Goal: Task Accomplishment & Management: Use online tool/utility

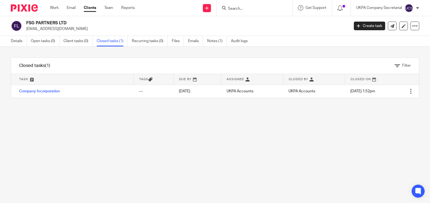
click at [238, 8] on input "Search" at bounding box center [251, 8] width 49 height 5
paste input "info@avolaunch.com"
type input "info@avolaunch.com"
click at [283, 8] on button "reset" at bounding box center [281, 7] width 5 height 5
click at [250, 10] on input "Search" at bounding box center [251, 8] width 49 height 5
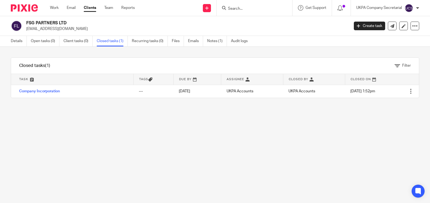
click at [235, 9] on input "Search" at bounding box center [251, 8] width 49 height 5
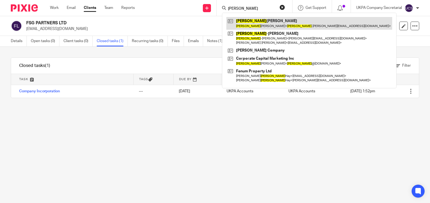
type input "jon"
click at [266, 27] on link at bounding box center [309, 23] width 166 height 12
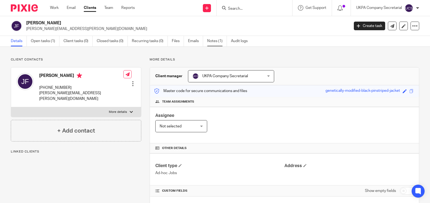
click at [223, 40] on link "Notes (1)" at bounding box center [217, 41] width 20 height 11
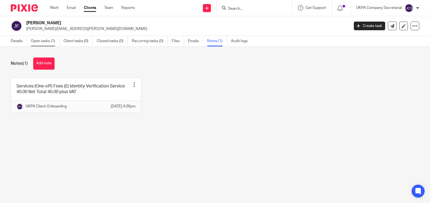
click at [45, 43] on link "Open tasks (1)" at bounding box center [45, 41] width 29 height 11
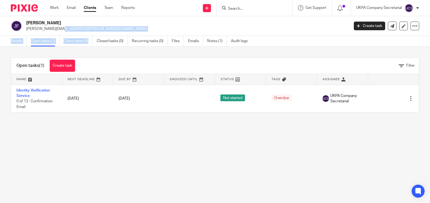
click at [90, 36] on main "Jon Ferguson jon.ferguson@mail.com Create task Update from Companies House Expo…" at bounding box center [215, 101] width 430 height 203
click at [111, 175] on main "Jon Ferguson jon.ferguson@mail.com Create task Update from Companies House Expo…" at bounding box center [215, 101] width 430 height 203
drag, startPoint x: 26, startPoint y: 30, endPoint x: 41, endPoint y: 32, distance: 14.9
drag, startPoint x: 41, startPoint y: 32, endPoint x: 133, endPoint y: 124, distance: 130.8
click at [133, 124] on main "Jon Ferguson jon.ferguson@mail.com Create task Update from Companies House Expo…" at bounding box center [215, 101] width 430 height 203
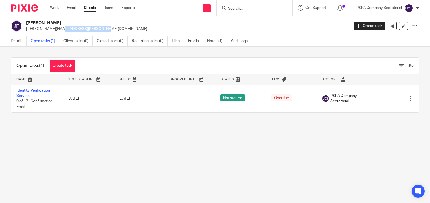
drag, startPoint x: 26, startPoint y: 29, endPoint x: 82, endPoint y: 31, distance: 56.2
click at [82, 31] on div "Jon Ferguson jon.ferguson@mail.com" at bounding box center [178, 25] width 335 height 11
copy p "jon.ferguson@mail.com"
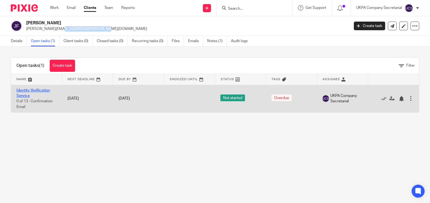
click at [27, 91] on link "Identity Verification Service" at bounding box center [32, 93] width 33 height 9
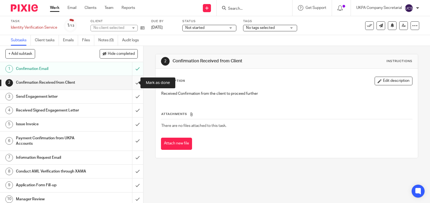
click at [131, 83] on input "submit" at bounding box center [71, 82] width 143 height 13
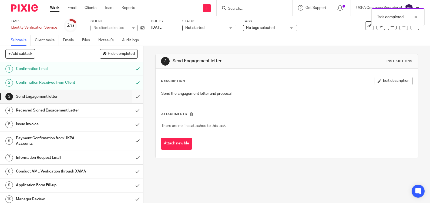
click at [132, 98] on input "submit" at bounding box center [71, 96] width 143 height 13
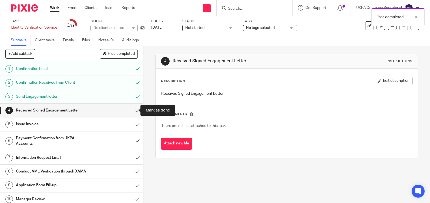
click at [131, 111] on input "submit" at bounding box center [71, 110] width 143 height 13
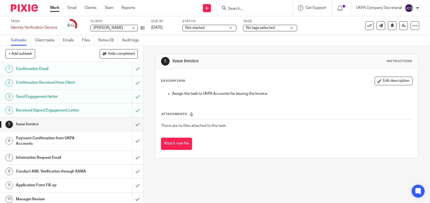
click at [212, 27] on span "Not started" at bounding box center [205, 28] width 40 height 6
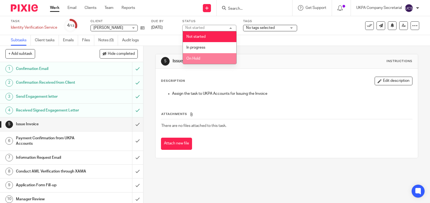
click at [210, 56] on li "On Hold" at bounding box center [209, 58] width 53 height 11
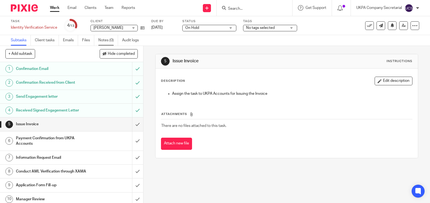
click at [105, 40] on link "Notes (0)" at bounding box center [108, 40] width 20 height 11
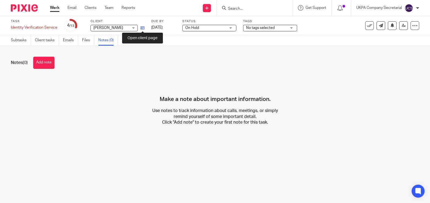
click at [142, 28] on icon at bounding box center [142, 28] width 4 height 4
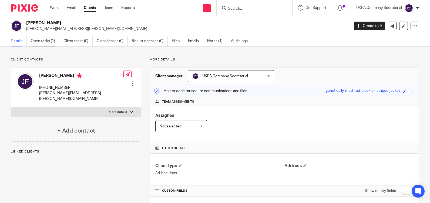
drag, startPoint x: 0, startPoint y: 0, endPoint x: 46, endPoint y: 40, distance: 61.4
click at [46, 40] on link "Open tasks (1)" at bounding box center [45, 41] width 29 height 11
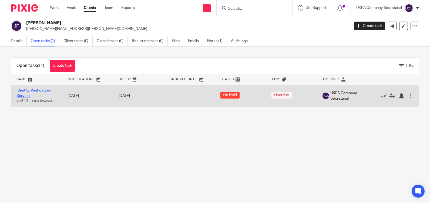
click at [25, 89] on link "Identity Verification Service" at bounding box center [32, 93] width 33 height 9
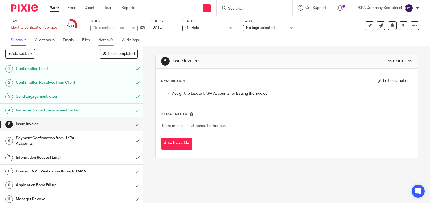
click at [103, 42] on link "Notes (0)" at bounding box center [108, 40] width 20 height 11
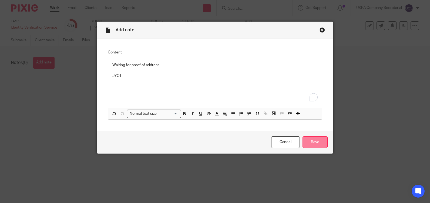
click at [304, 143] on input "Save" at bounding box center [314, 142] width 25 height 12
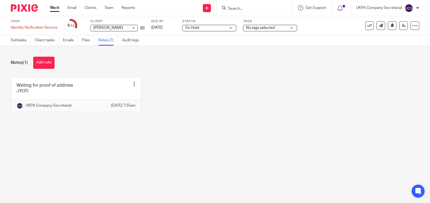
click at [259, 9] on input "Search" at bounding box center [251, 8] width 49 height 5
paste input "VANGUARD CONSTRUCTION SERVICES LTD"
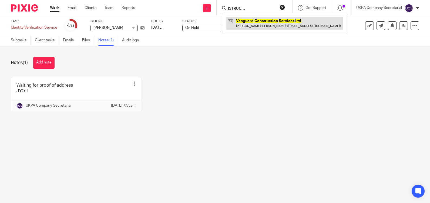
type input "VANGUARD CONSTRUCTION SERVICES LTD"
click at [269, 19] on link at bounding box center [284, 23] width 117 height 12
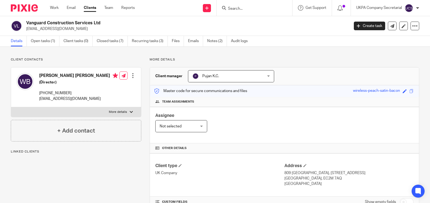
scroll to position [113, 0]
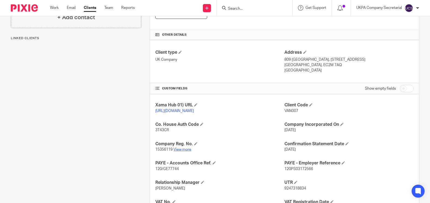
click at [182, 151] on link "View more" at bounding box center [182, 150] width 18 height 4
click at [244, 9] on input "Search" at bounding box center [251, 8] width 49 height 5
paste input "anish@lupafoods.com"
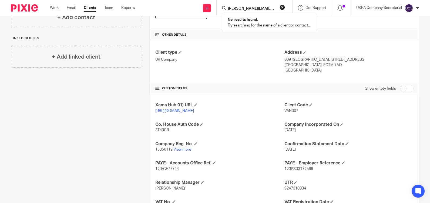
type input "anish@lupafoods.com"
click at [282, 8] on button "reset" at bounding box center [281, 7] width 5 height 5
click at [262, 9] on input "Search" at bounding box center [251, 8] width 49 height 5
paste input "1. YW Property Investments Limited"
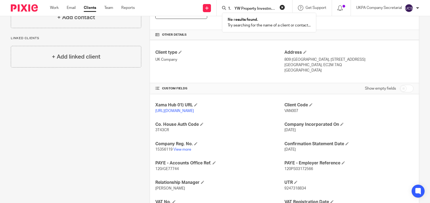
click at [233, 9] on input "1. YW Property Investments Limited" at bounding box center [251, 8] width 49 height 5
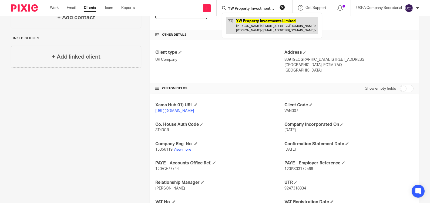
type input "YW Property Investments Limited"
click at [270, 26] on link at bounding box center [271, 25] width 91 height 17
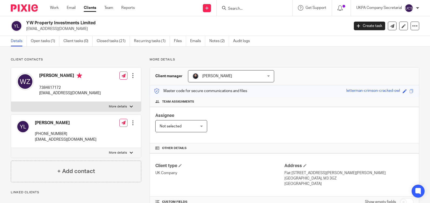
scroll to position [83, 0]
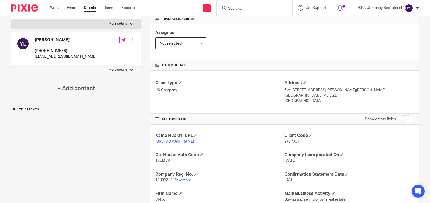
click at [185, 182] on link "View more" at bounding box center [182, 180] width 18 height 4
click at [252, 10] on input "Search" at bounding box center [251, 8] width 49 height 5
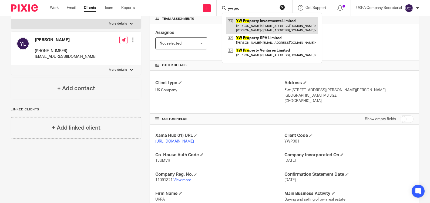
type input "yw pro"
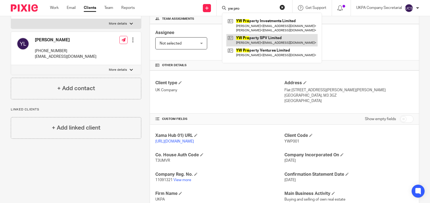
click at [266, 38] on link at bounding box center [271, 40] width 91 height 12
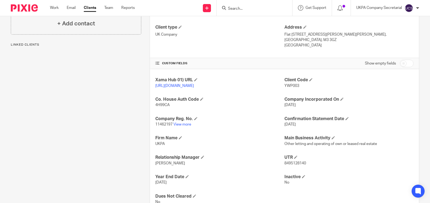
scroll to position [144, 0]
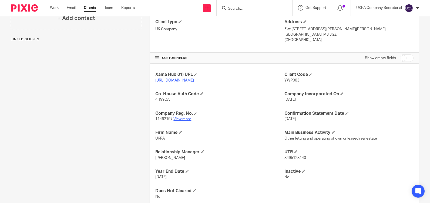
click at [178, 121] on link "View more" at bounding box center [182, 119] width 18 height 4
click at [244, 11] on input "Search" at bounding box center [251, 8] width 49 height 5
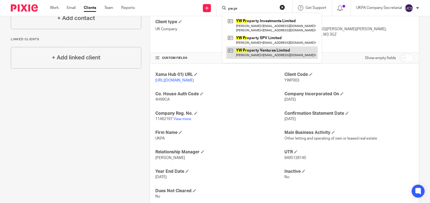
type input "yw pr"
click at [250, 49] on link at bounding box center [271, 52] width 91 height 12
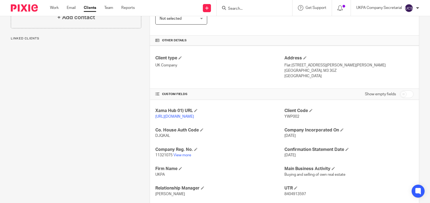
scroll to position [108, 0]
click at [185, 157] on link "View more" at bounding box center [182, 155] width 18 height 4
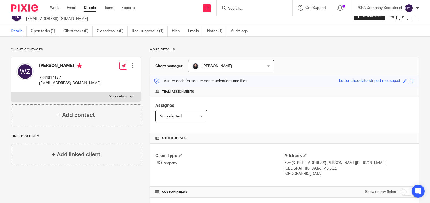
scroll to position [11, 0]
click at [237, 10] on input "Search" at bounding box center [251, 8] width 49 height 5
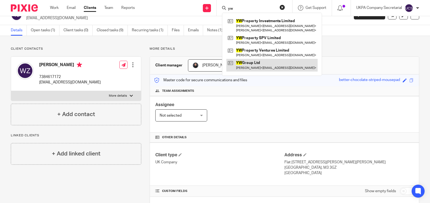
type input "yw"
click at [267, 62] on link at bounding box center [271, 65] width 91 height 12
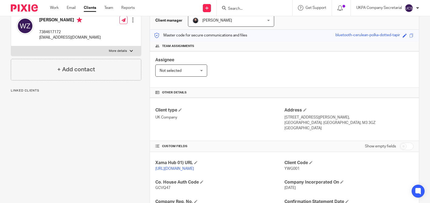
scroll to position [103, 0]
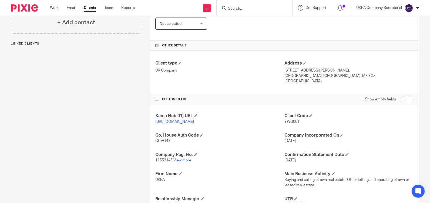
click at [183, 162] on link "View more" at bounding box center [182, 160] width 18 height 4
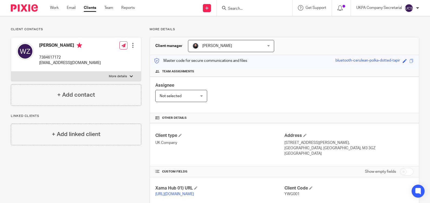
scroll to position [0, 0]
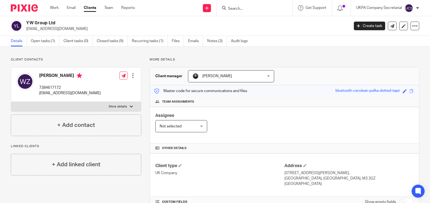
click at [261, 9] on input "Search" at bounding box center [251, 8] width 49 height 5
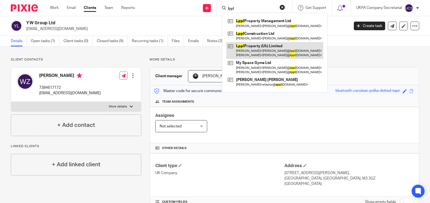
type input "lppl"
click at [244, 50] on link at bounding box center [274, 50] width 97 height 17
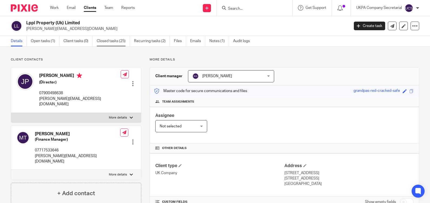
click at [120, 40] on link "Closed tasks (25)" at bounding box center [113, 41] width 33 height 11
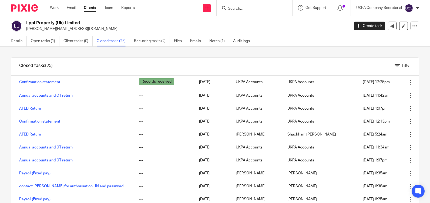
scroll to position [47, 0]
